Goal: Information Seeking & Learning: Learn about a topic

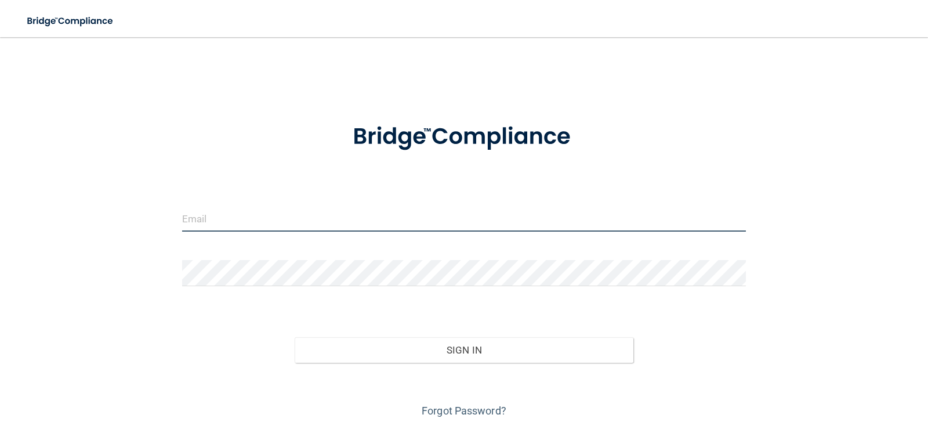
click at [242, 219] on input "email" at bounding box center [464, 218] width 564 height 26
type input "[EMAIL_ADDRESS][DOMAIN_NAME]"
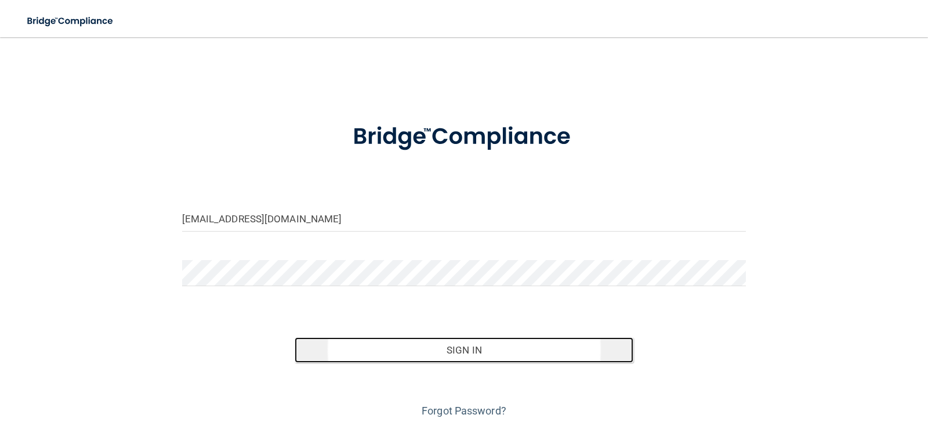
click at [475, 350] on button "Sign In" at bounding box center [464, 350] width 339 height 26
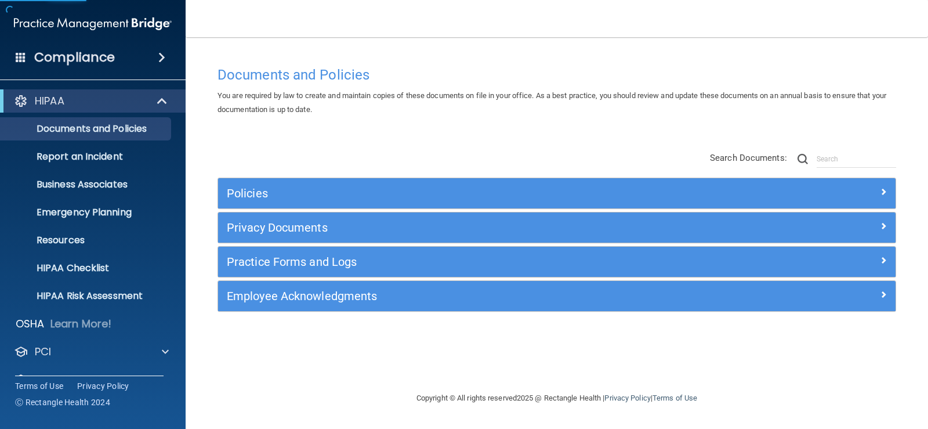
scroll to position [53, 0]
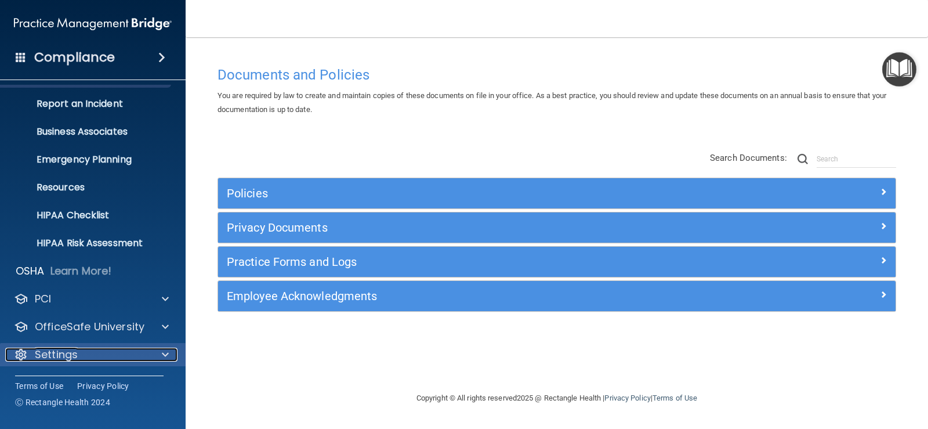
click at [106, 356] on div "Settings" at bounding box center [77, 354] width 144 height 14
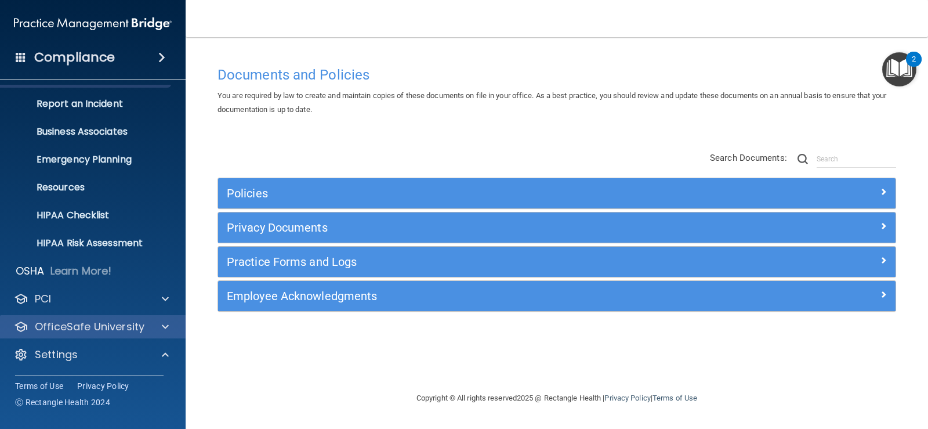
click at [89, 319] on div "OfficeSafe University" at bounding box center [93, 326] width 186 height 23
click at [142, 328] on p "OfficeSafe University" at bounding box center [90, 327] width 110 height 14
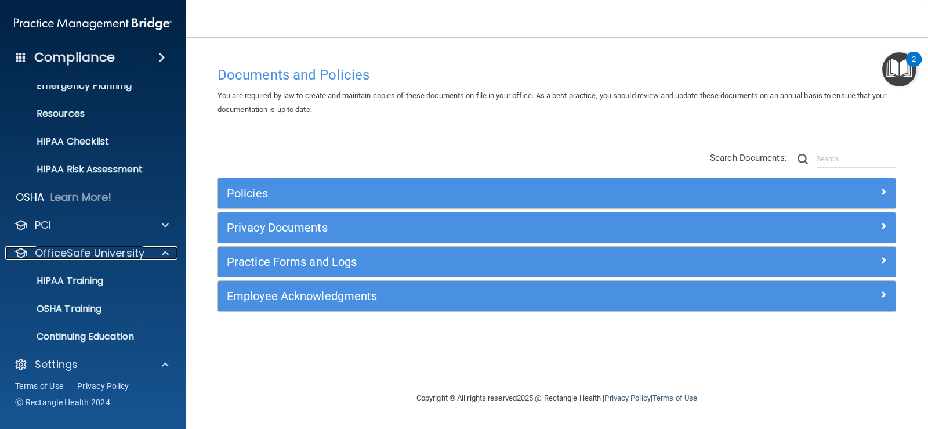
scroll to position [209, 0]
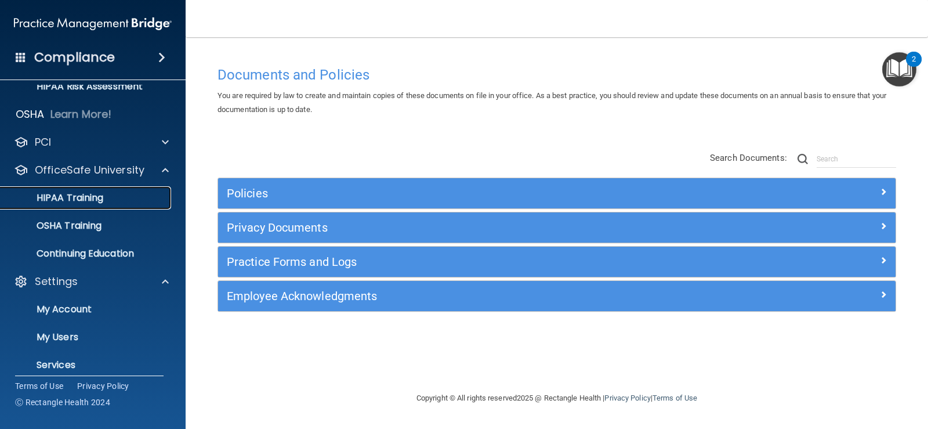
click at [95, 202] on p "HIPAA Training" at bounding box center [56, 198] width 96 height 12
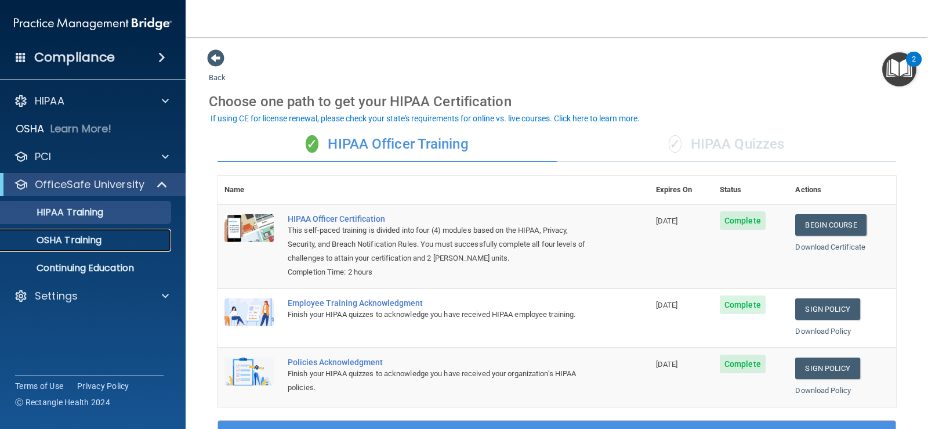
click at [96, 240] on p "OSHA Training" at bounding box center [55, 240] width 94 height 12
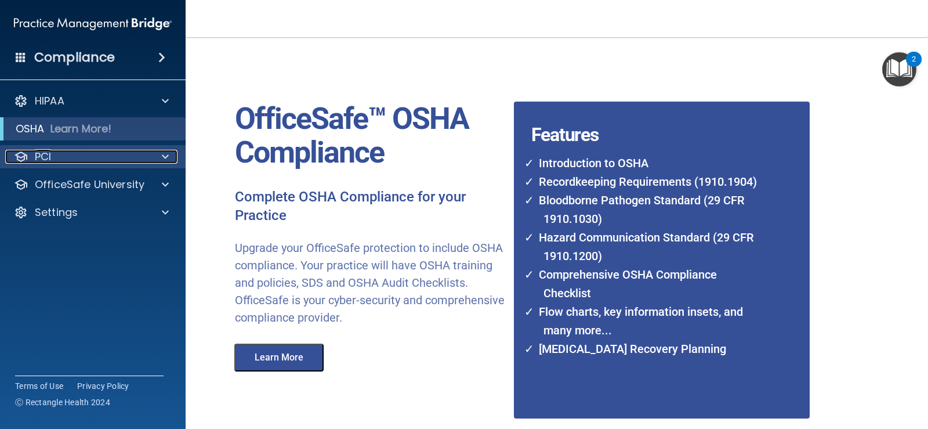
click at [158, 157] on div at bounding box center [163, 157] width 29 height 14
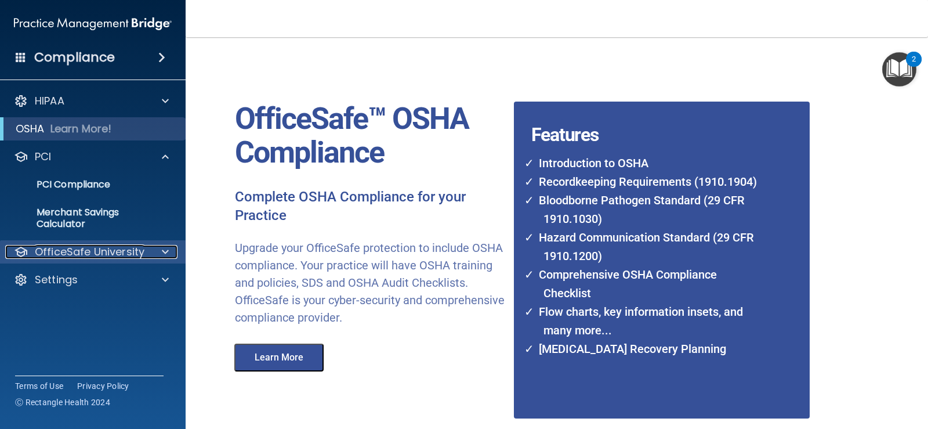
click at [97, 249] on p "OfficeSafe University" at bounding box center [90, 252] width 110 height 14
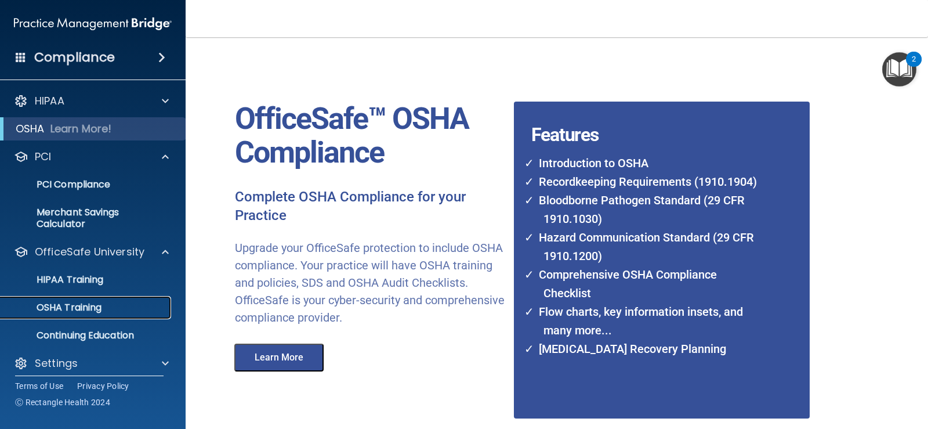
click at [113, 304] on div "OSHA Training" at bounding box center [87, 308] width 158 height 12
